Goal: Task Accomplishment & Management: Complete application form

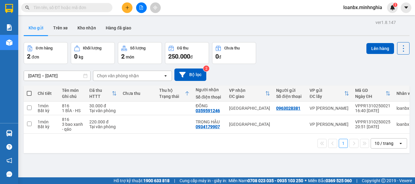
click at [122, 8] on button at bounding box center [127, 7] width 11 height 11
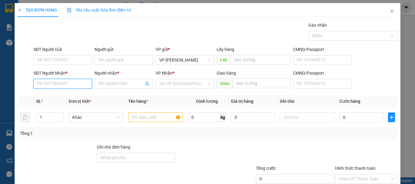
click at [63, 86] on input "SĐT Người Nhận *" at bounding box center [62, 84] width 59 height 10
click at [62, 93] on div "0934179907 - TRỌNG HẬU" at bounding box center [62, 96] width 51 height 7
type input "0934179907"
type input "TRỌNG HẬU"
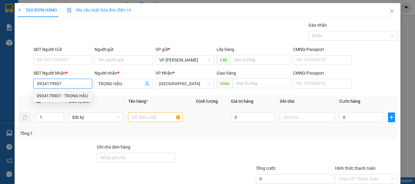
type input "0934179907"
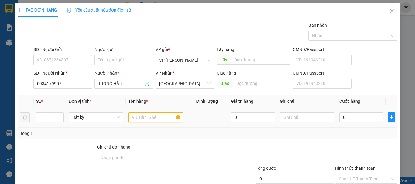
click at [149, 119] on input "text" at bounding box center [155, 118] width 55 height 10
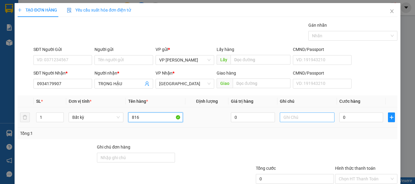
type input "816"
click at [304, 117] on input "text" at bounding box center [307, 118] width 55 height 10
type input "1 bao xanh - qáo"
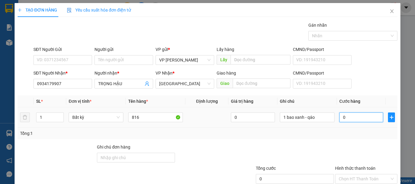
click at [341, 119] on input "0" at bounding box center [361, 118] width 44 height 10
type input "8"
type input "80"
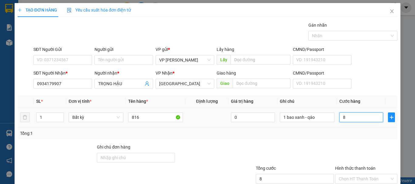
type input "80"
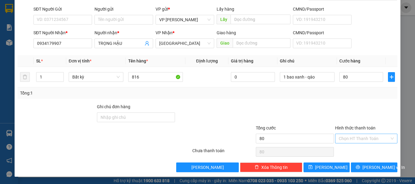
type input "80.000"
click at [351, 140] on input "Hình thức thanh toán" at bounding box center [364, 138] width 51 height 9
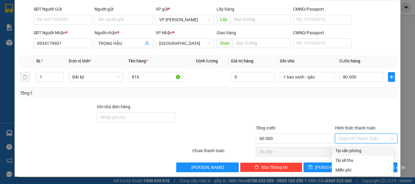
click at [348, 151] on div "Tại văn phòng" at bounding box center [362, 151] width 54 height 7
type input "0"
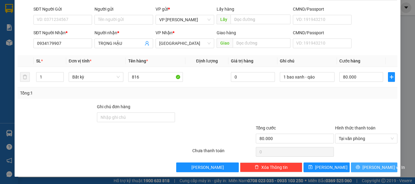
click at [361, 172] on button "Lưu và In" at bounding box center [374, 168] width 46 height 10
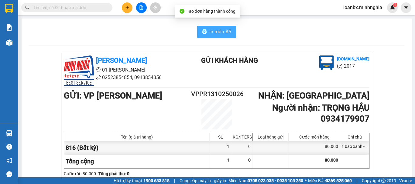
click at [209, 32] on span "In mẫu A5" at bounding box center [220, 32] width 22 height 8
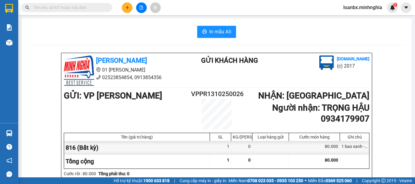
click at [129, 9] on icon "plus" at bounding box center [127, 7] width 4 height 4
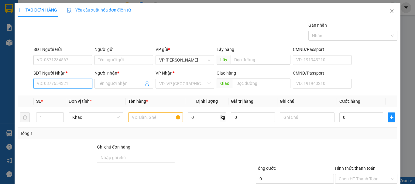
click at [48, 85] on input "SĐT Người Nhận *" at bounding box center [62, 84] width 59 height 10
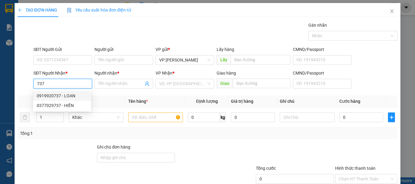
click at [51, 95] on div "0919920737 - LOAN" at bounding box center [62, 96] width 51 height 7
type input "0919920737"
type input "LOAN"
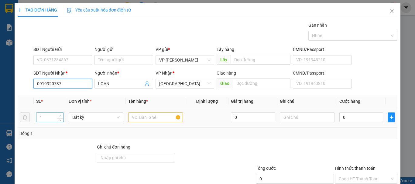
type input "0919920737"
click at [59, 115] on span "up" at bounding box center [61, 116] width 4 height 4
type input "3"
drag, startPoint x: 58, startPoint y: 115, endPoint x: 66, endPoint y: 114, distance: 7.6
click at [59, 114] on span "up" at bounding box center [61, 116] width 4 height 4
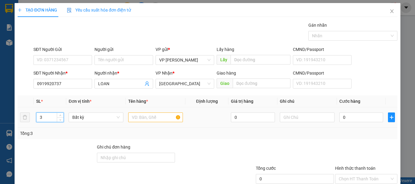
click at [145, 112] on div at bounding box center [155, 118] width 55 height 12
click at [145, 118] on input "text" at bounding box center [155, 118] width 55 height 10
type input "816"
click at [308, 110] on td at bounding box center [307, 118] width 60 height 20
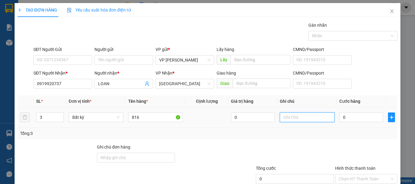
click at [303, 118] on input "text" at bounding box center [307, 118] width 55 height 10
type input "3 bao - qáo"
click at [346, 121] on input "0" at bounding box center [361, 118] width 44 height 10
type input "2"
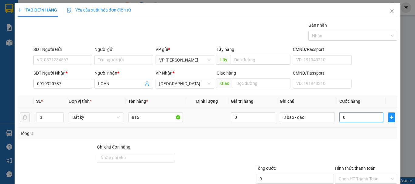
type input "2"
type input "20"
type input "200"
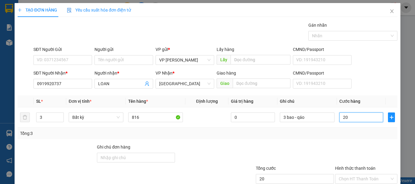
type input "200"
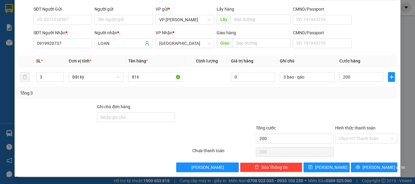
type input "200.000"
click at [356, 144] on div "Hình thức thanh toán Chọn HT Thanh Toán" at bounding box center [366, 135] width 62 height 21
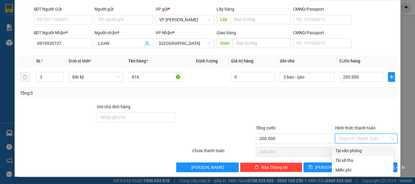
drag, startPoint x: 357, startPoint y: 142, endPoint x: 354, endPoint y: 153, distance: 11.6
click at [357, 142] on input "Hình thức thanh toán" at bounding box center [364, 138] width 51 height 9
click at [354, 155] on div "Tại văn phòng" at bounding box center [363, 151] width 62 height 10
type input "0"
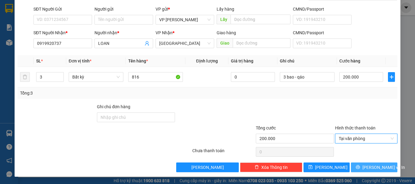
click at [358, 167] on button "Lưu và In" at bounding box center [374, 168] width 46 height 10
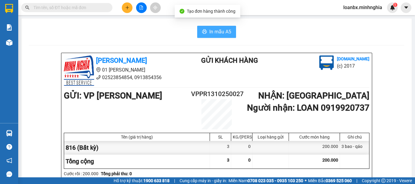
click at [217, 28] on span "In mẫu A5" at bounding box center [220, 32] width 22 height 8
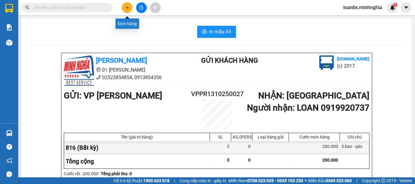
click at [129, 10] on button at bounding box center [127, 7] width 11 height 11
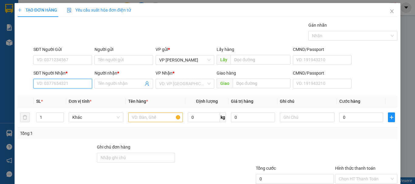
click at [62, 88] on input "SĐT Người Nhận *" at bounding box center [62, 84] width 59 height 10
click at [62, 93] on div "0934179907 - TRỌNG HẬU" at bounding box center [62, 96] width 51 height 7
type input "0934179907"
type input "TRỌNG HẬU"
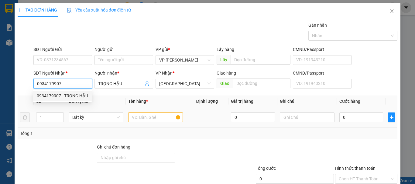
type input "0934179907"
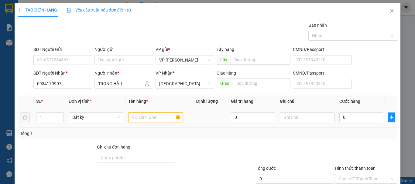
click at [156, 121] on input "text" at bounding box center [155, 118] width 55 height 10
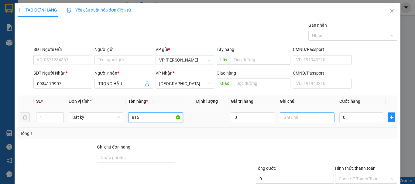
type input "816"
click at [302, 120] on input "text" at bounding box center [307, 118] width 55 height 10
type input "1 túm - qáo"
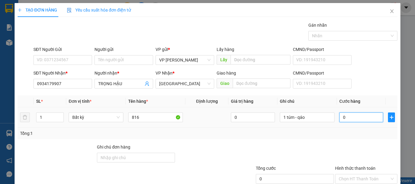
click at [353, 121] on input "0" at bounding box center [361, 118] width 44 height 10
type input "4"
type input "40"
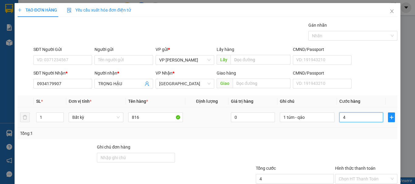
type input "40"
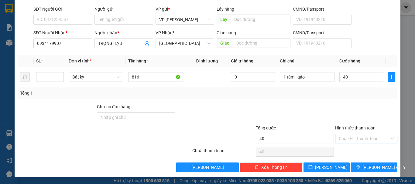
type input "40.000"
click at [353, 141] on input "Hình thức thanh toán" at bounding box center [364, 138] width 51 height 9
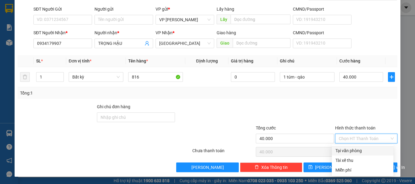
click at [353, 148] on div "Tại văn phòng" at bounding box center [362, 151] width 54 height 7
type input "0"
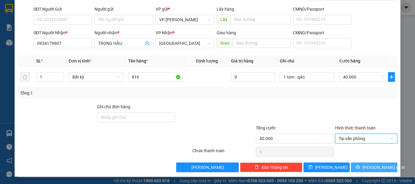
click at [360, 169] on icon "printer" at bounding box center [358, 167] width 4 height 4
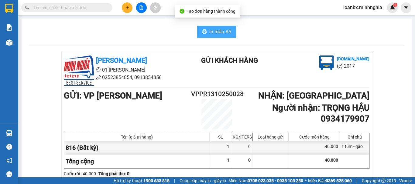
click at [216, 31] on span "In mẫu A5" at bounding box center [220, 32] width 22 height 8
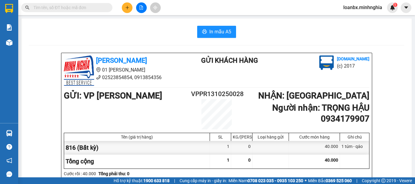
click at [128, 8] on icon "plus" at bounding box center [127, 7] width 3 height 0
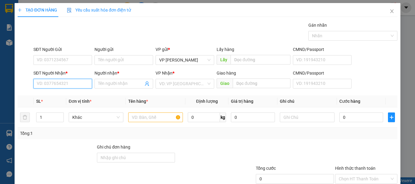
click at [57, 88] on input "SĐT Người Nhận *" at bounding box center [62, 84] width 59 height 10
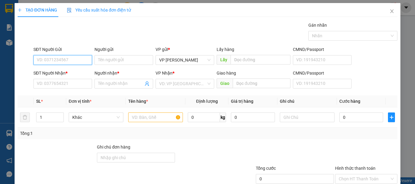
click at [67, 60] on input "SĐT Người Gửi" at bounding box center [62, 60] width 59 height 10
click at [66, 73] on div "0937235563 - TRANG" at bounding box center [62, 72] width 51 height 7
type input "0937235563"
type input "TRANG"
type input "0388701595"
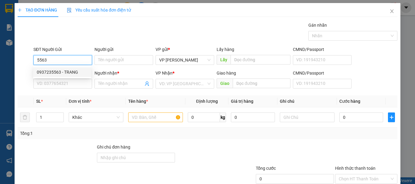
type input "GÁI THÀNH"
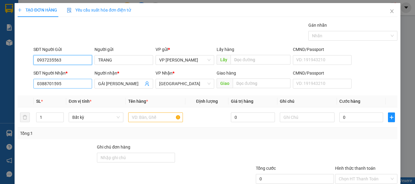
type input "0937235563"
click at [67, 86] on input "0388701595" at bounding box center [62, 84] width 59 height 10
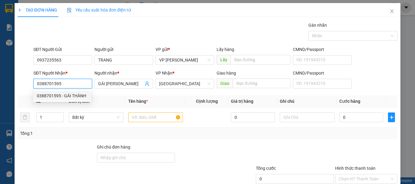
drag, startPoint x: 70, startPoint y: 88, endPoint x: 6, endPoint y: 85, distance: 64.2
click at [6, 85] on div "TẠO ĐƠN HÀNG Yêu cầu xuất hóa đơn điện tử Transit Pickup Surcharge Ids Transit …" at bounding box center [207, 92] width 415 height 184
type input "0982800320"
click at [88, 103] on span "Đơn vị tính *" at bounding box center [80, 101] width 23 height 5
click at [80, 85] on input "0982800320" at bounding box center [62, 84] width 59 height 10
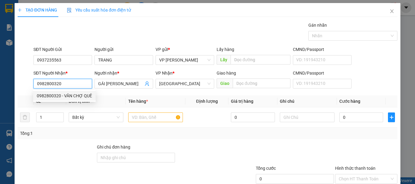
click at [74, 98] on div "0982800320 - VÂN CHỢ QUÊ" at bounding box center [64, 96] width 55 height 7
type input "VÂN CHỢ QUÊ"
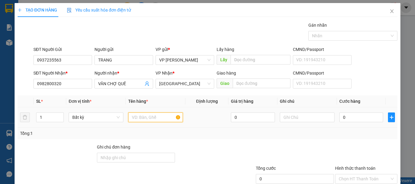
click at [134, 118] on input "text" at bounding box center [155, 118] width 55 height 10
type input "816"
click at [302, 123] on div at bounding box center [307, 118] width 55 height 12
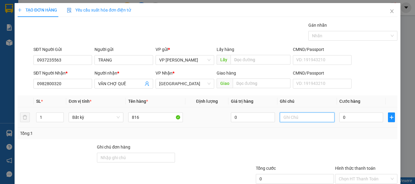
click at [301, 117] on input "text" at bounding box center [307, 118] width 55 height 10
drag, startPoint x: 301, startPoint y: 117, endPoint x: 270, endPoint y: 129, distance: 34.0
click at [270, 129] on div "Tổng: 1" at bounding box center [208, 134] width 380 height 12
click at [299, 108] on td at bounding box center [307, 118] width 60 height 20
click at [298, 114] on input "text" at bounding box center [307, 118] width 55 height 10
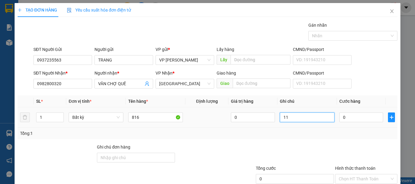
type input "1"
type input "1 thx- cá"
click at [347, 116] on input "0" at bounding box center [361, 118] width 44 height 10
type input "8"
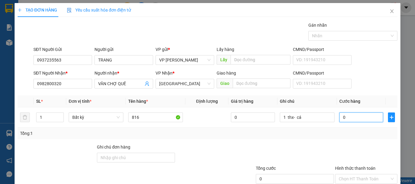
type input "8"
type input "80"
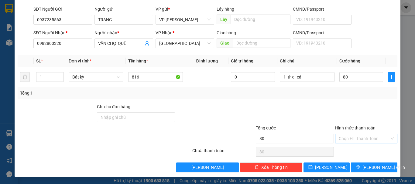
type input "80.000"
click at [344, 136] on input "Hình thức thanh toán" at bounding box center [364, 138] width 51 height 9
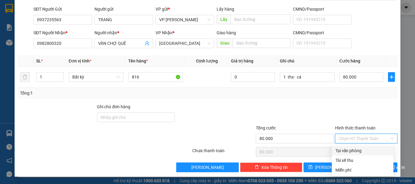
drag, startPoint x: 344, startPoint y: 149, endPoint x: 357, endPoint y: 161, distance: 17.8
click at [345, 149] on div "Tại văn phòng" at bounding box center [362, 151] width 54 height 7
type input "0"
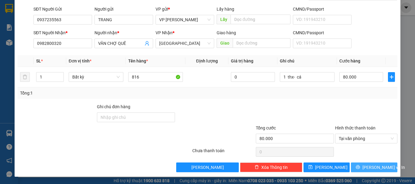
click at [369, 171] on button "Lưu và In" at bounding box center [374, 168] width 46 height 10
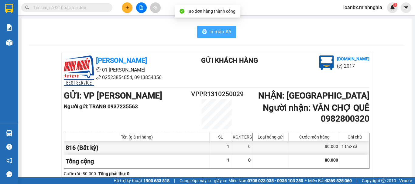
click at [203, 35] on button "In mẫu A5" at bounding box center [216, 32] width 39 height 12
drag, startPoint x: 214, startPoint y: 33, endPoint x: 220, endPoint y: 38, distance: 8.4
click at [214, 32] on span "In mẫu A5" at bounding box center [220, 32] width 22 height 8
click at [211, 29] on span "In mẫu A5" at bounding box center [220, 32] width 22 height 8
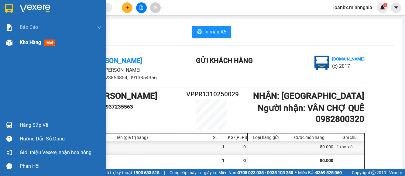
click at [18, 44] on div "Kho hàng mới" at bounding box center [53, 42] width 106 height 15
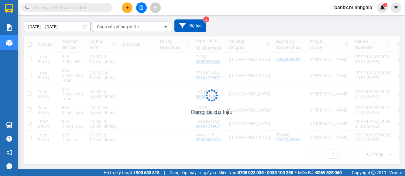
scroll to position [60, 0]
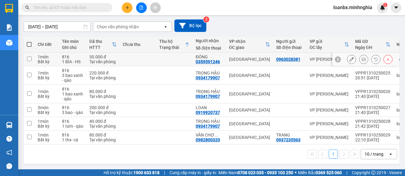
click at [119, 53] on td "30.000 đ Tại văn phòng" at bounding box center [102, 60] width 33 height 14
checkbox input "true"
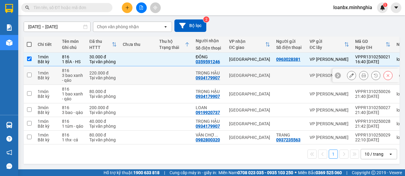
click at [111, 70] on div "220.000 đ" at bounding box center [102, 72] width 27 height 5
checkbox input "true"
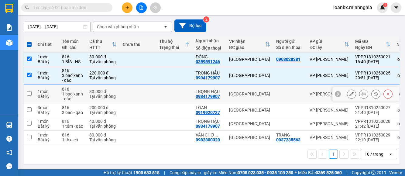
click at [115, 94] on div "Tại văn phòng" at bounding box center [102, 96] width 27 height 5
checkbox input "true"
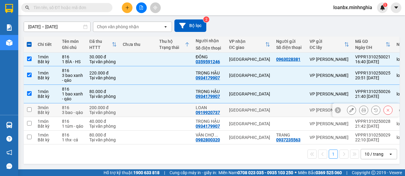
click at [122, 103] on td at bounding box center [138, 110] width 36 height 14
checkbox input "true"
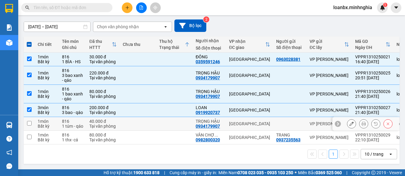
click at [124, 117] on td at bounding box center [138, 124] width 36 height 14
checkbox input "true"
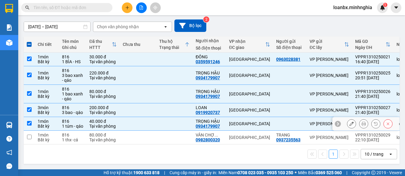
scroll to position [0, 0]
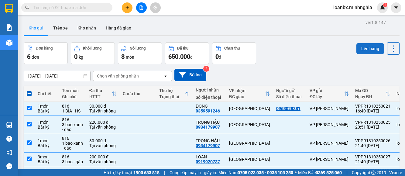
click at [357, 51] on button "Lên hàng" at bounding box center [370, 48] width 28 height 11
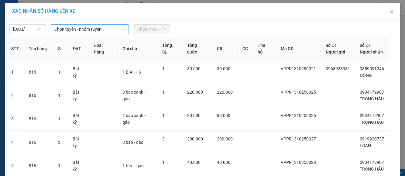
click at [111, 31] on span "Chọn tuyến - nhóm tuyến" at bounding box center [89, 29] width 70 height 9
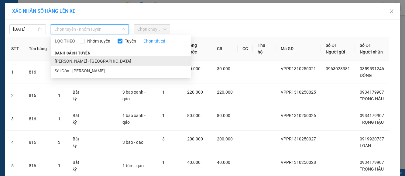
click at [82, 60] on li "[PERSON_NAME] - [GEOGRAPHIC_DATA]" at bounding box center [121, 61] width 140 height 10
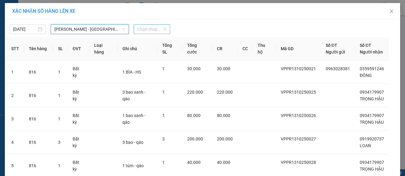
click at [152, 30] on span "Chọn chuyến" at bounding box center [151, 29] width 29 height 9
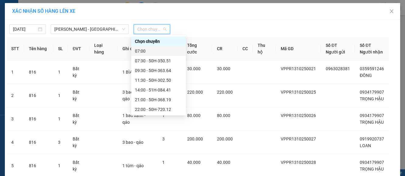
scroll to position [39, 0]
click at [147, 89] on div "22:45 - 50H-711.30" at bounding box center [158, 90] width 47 height 7
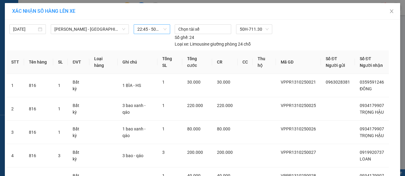
drag, startPoint x: 143, startPoint y: 22, endPoint x: 145, endPoint y: 29, distance: 7.7
click at [144, 26] on div "[DATE] Phan Rí - [GEOGRAPHIC_DATA] LỌC THEO Nhóm tuyến Tuyến Chọn tất cả Danh s…" at bounding box center [202, 34] width 392 height 26
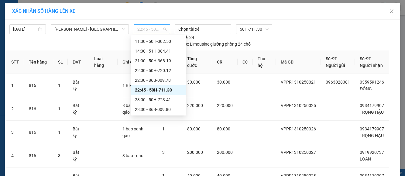
drag, startPoint x: 145, startPoint y: 29, endPoint x: 145, endPoint y: 56, distance: 26.4
click at [145, 30] on span "22:45 - 50H-711.30" at bounding box center [151, 29] width 29 height 9
click at [141, 79] on div "22:30 - 86B-009.78" at bounding box center [158, 80] width 47 height 7
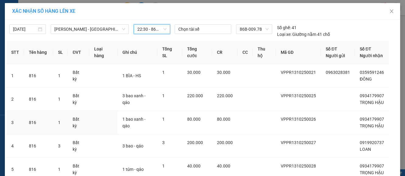
scroll to position [50, 0]
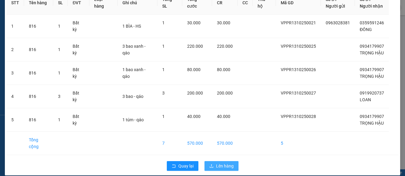
click at [233, 161] on button "Lên hàng" at bounding box center [222, 166] width 34 height 10
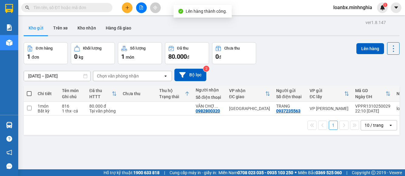
click at [142, 10] on button at bounding box center [141, 7] width 11 height 11
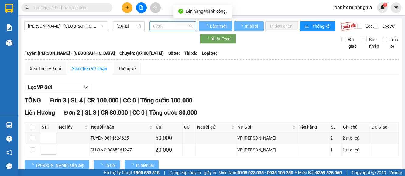
click at [169, 27] on span "07:00" at bounding box center [172, 26] width 39 height 9
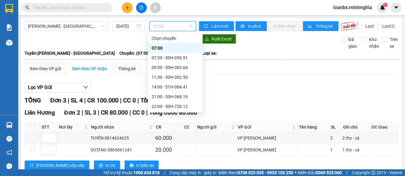
scroll to position [39, 0]
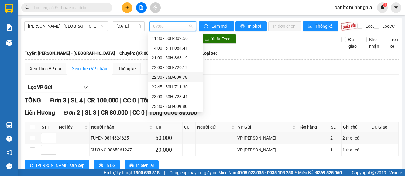
click at [167, 76] on div "22:30 - 86B-009.78" at bounding box center [175, 77] width 47 height 7
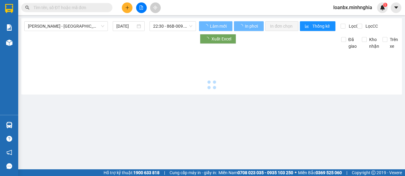
click at [50, 78] on div at bounding box center [211, 71] width 375 height 42
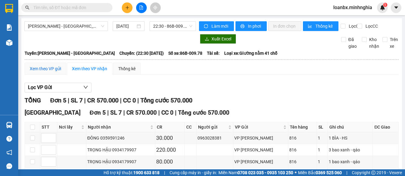
click at [49, 72] on div "Xem theo VP gửi" at bounding box center [45, 68] width 31 height 7
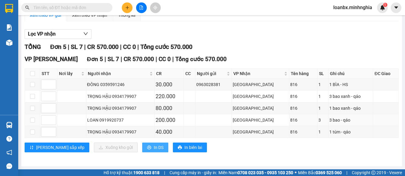
scroll to position [63, 0]
click at [147, 148] on icon "printer" at bounding box center [149, 147] width 4 height 4
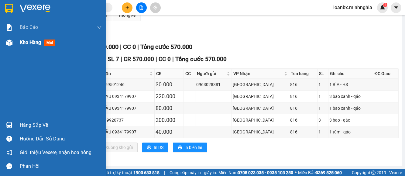
click at [6, 48] on div at bounding box center [9, 42] width 11 height 11
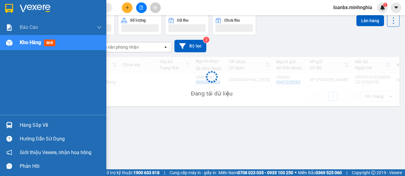
scroll to position [28, 0]
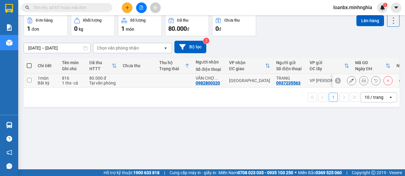
click at [118, 86] on td "80.000 đ Tại văn phòng" at bounding box center [102, 81] width 33 height 14
checkbox input "true"
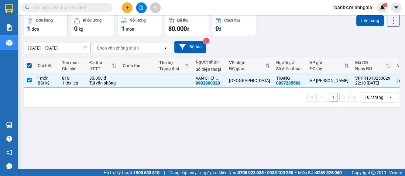
scroll to position [0, 0]
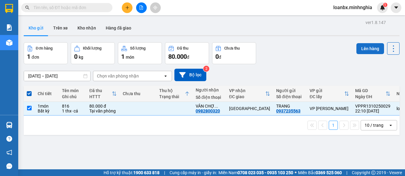
click at [362, 47] on button "Lên hàng" at bounding box center [370, 48] width 28 height 11
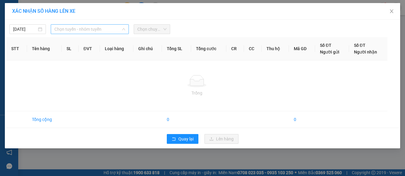
click at [80, 26] on span "Chọn tuyến - nhóm tuyến" at bounding box center [89, 29] width 70 height 9
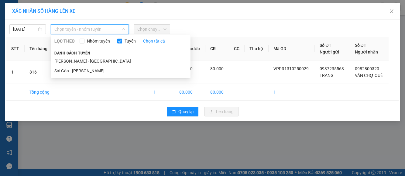
click at [77, 57] on li "[PERSON_NAME] - [GEOGRAPHIC_DATA]" at bounding box center [121, 61] width 140 height 10
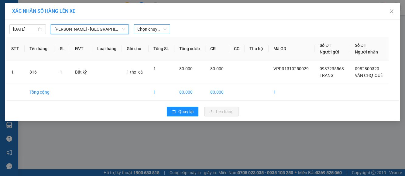
drag, startPoint x: 150, startPoint y: 27, endPoint x: 151, endPoint y: 32, distance: 4.5
click at [150, 29] on span "Chọn chuyến" at bounding box center [151, 29] width 29 height 9
click at [148, 30] on span "Chọn chuyến" at bounding box center [151, 29] width 29 height 9
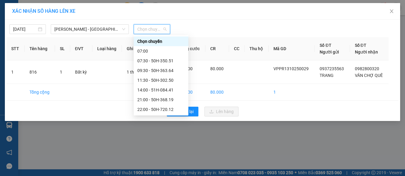
drag, startPoint x: 148, startPoint y: 27, endPoint x: 148, endPoint y: 32, distance: 5.2
click at [148, 28] on span "Chọn chuyến" at bounding box center [151, 29] width 29 height 9
click at [152, 90] on div "22:45 - 50H-711.30" at bounding box center [160, 90] width 47 height 7
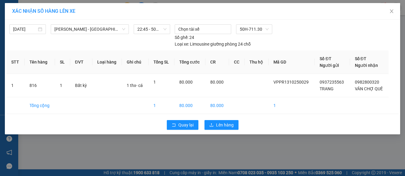
click at [147, 34] on div "[DATE] [GEOGRAPHIC_DATA] - [GEOGRAPHIC_DATA] LỌC THEO Nhóm tuyến Tuyến Chọn tất…" at bounding box center [90, 35] width 162 height 23
click at [150, 30] on span "22:45 - 50H-711.30" at bounding box center [151, 29] width 29 height 9
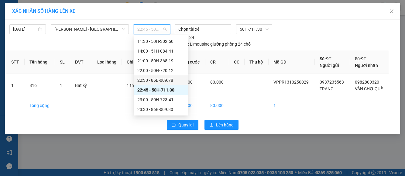
click at [149, 80] on div "22:30 - 86B-009.78" at bounding box center [160, 80] width 47 height 7
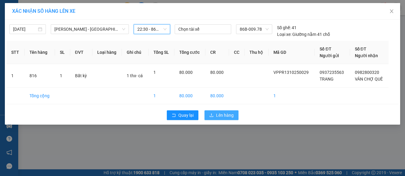
click at [217, 115] on span "Lên hàng" at bounding box center [225, 115] width 18 height 7
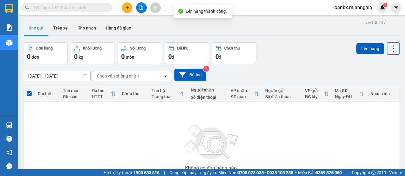
click at [141, 7] on icon "file-add" at bounding box center [141, 7] width 4 height 4
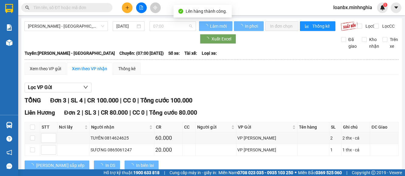
drag, startPoint x: 164, startPoint y: 27, endPoint x: 167, endPoint y: 31, distance: 5.7
click at [166, 28] on span "07:00" at bounding box center [172, 26] width 39 height 9
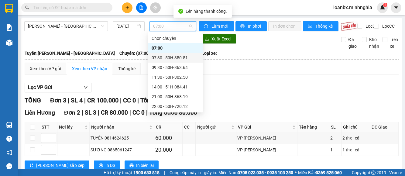
scroll to position [30, 0]
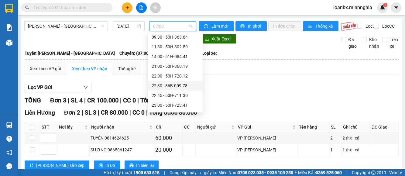
click at [164, 86] on div "22:30 - 86B-009.78" at bounding box center [175, 85] width 47 height 7
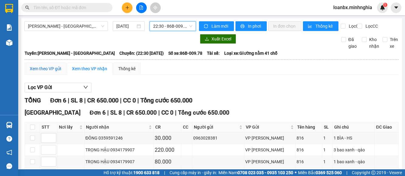
click at [44, 72] on div "Xem theo VP gửi" at bounding box center [45, 68] width 31 height 7
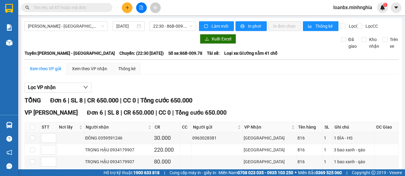
scroll to position [75, 0]
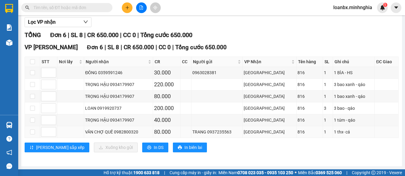
click at [75, 135] on td at bounding box center [70, 132] width 27 height 12
click at [38, 131] on td at bounding box center [32, 132] width 15 height 12
click at [31, 131] on input "checkbox" at bounding box center [32, 131] width 5 height 5
checkbox input "true"
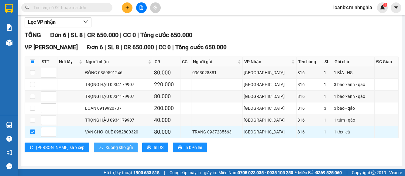
click at [105, 150] on span "Xuống kho gửi" at bounding box center [118, 147] width 27 height 7
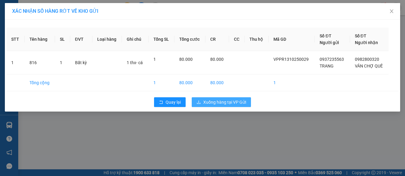
click at [242, 102] on span "Xuống hàng tại VP Gửi" at bounding box center [224, 102] width 43 height 7
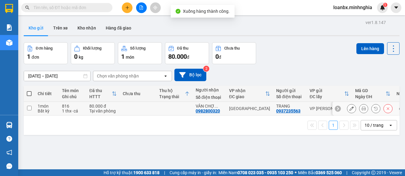
click at [142, 108] on td at bounding box center [138, 109] width 36 height 14
checkbox input "true"
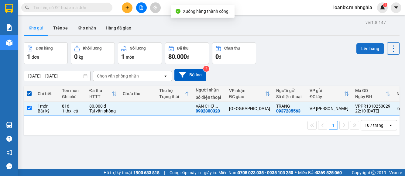
click at [368, 48] on button "Lên hàng" at bounding box center [370, 48] width 28 height 11
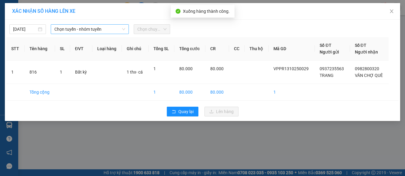
click at [103, 29] on span "Chọn tuyến - nhóm tuyến" at bounding box center [89, 29] width 70 height 9
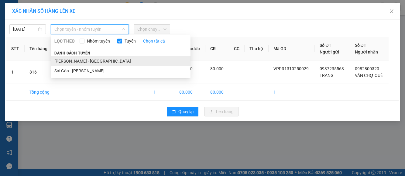
click at [85, 59] on li "[PERSON_NAME] - [GEOGRAPHIC_DATA]" at bounding box center [121, 61] width 140 height 10
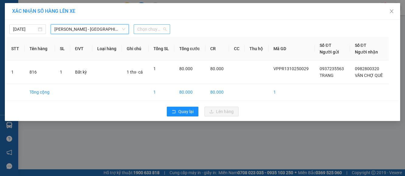
click at [152, 28] on span "Chọn chuyến" at bounding box center [151, 29] width 29 height 9
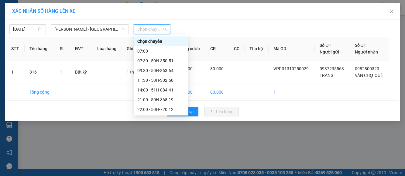
scroll to position [39, 0]
click at [151, 99] on div "23:00 - 50H-723.41" at bounding box center [160, 99] width 47 height 7
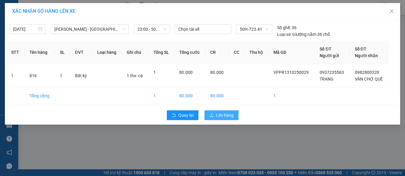
click at [223, 114] on span "Lên hàng" at bounding box center [225, 115] width 18 height 7
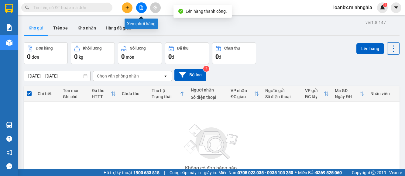
click at [142, 10] on button at bounding box center [141, 7] width 11 height 11
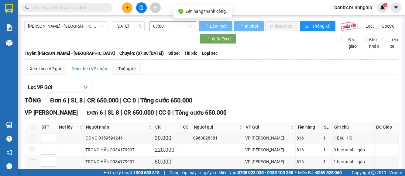
click at [173, 28] on span "07:00" at bounding box center [172, 26] width 39 height 9
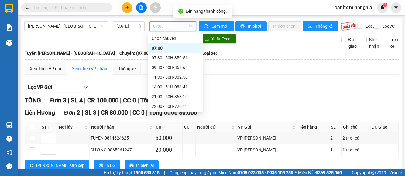
scroll to position [39, 0]
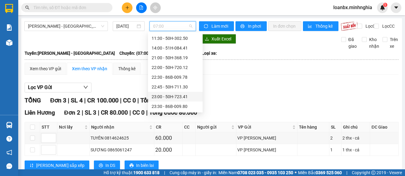
click at [163, 96] on div "23:00 - 50H-723.41" at bounding box center [175, 96] width 47 height 7
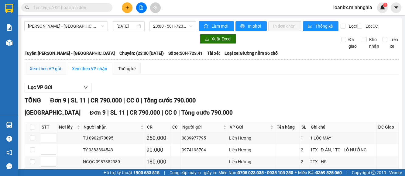
click at [54, 72] on div "Xem theo VP gửi" at bounding box center [45, 68] width 31 height 7
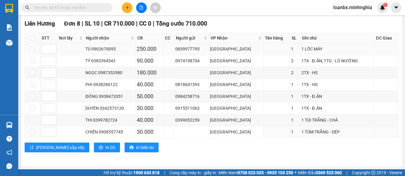
scroll to position [35, 0]
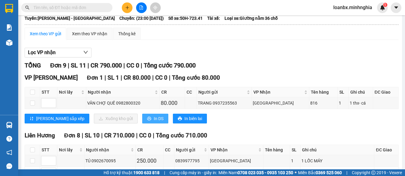
click at [142, 123] on button "In DS" at bounding box center [155, 119] width 26 height 10
click at [63, 4] on span at bounding box center [66, 7] width 91 height 9
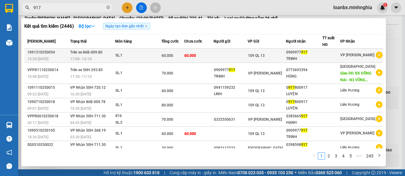
type input "917"
click at [182, 53] on div "60.000" at bounding box center [173, 55] width 22 height 7
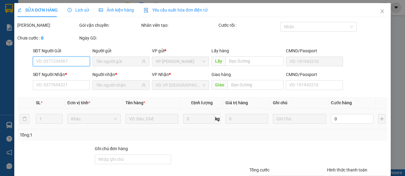
type input "0909977917"
type input "TRINH"
type input "60.000"
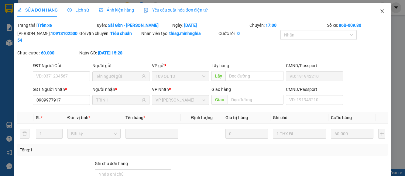
click at [374, 12] on span "Close" at bounding box center [382, 11] width 17 height 17
